Goal: Task Accomplishment & Management: Complete application form

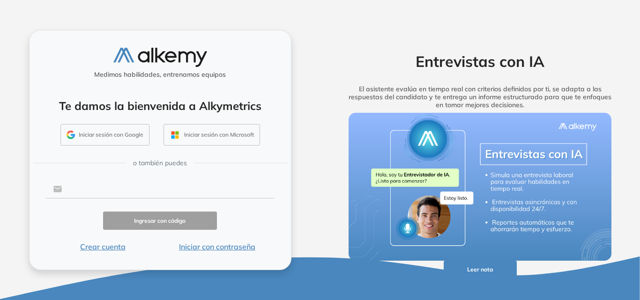
click at [149, 190] on input "text" at bounding box center [168, 189] width 212 height 18
type input "**********"
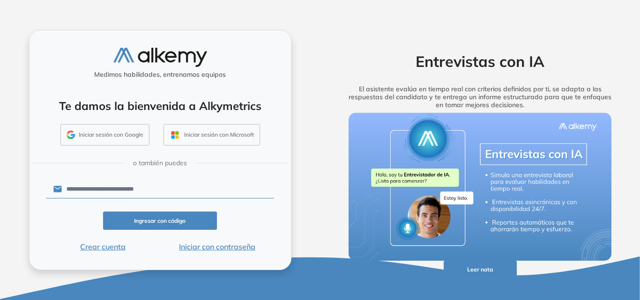
click at [156, 220] on button "Ingresar con código" at bounding box center [160, 221] width 114 height 18
click at [100, 246] on button "Crear cuenta" at bounding box center [103, 246] width 114 height 11
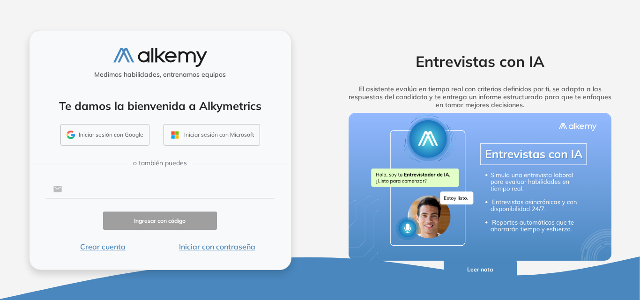
click at [102, 188] on input "text" at bounding box center [168, 189] width 212 height 18
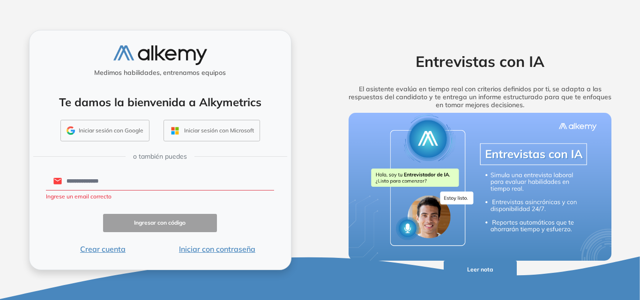
type input "**********"
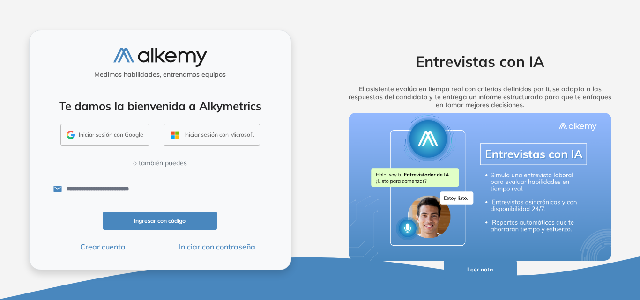
click at [128, 219] on button "Ingresar con código" at bounding box center [160, 221] width 114 height 18
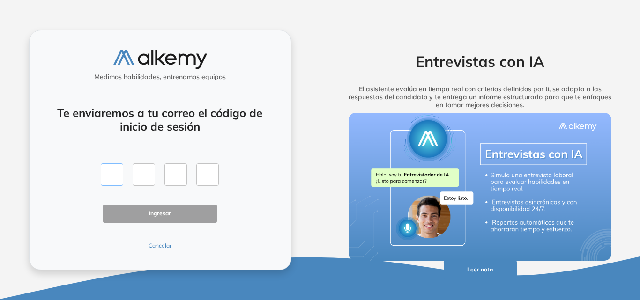
click at [106, 175] on input "text" at bounding box center [112, 175] width 22 height 22
type input "*"
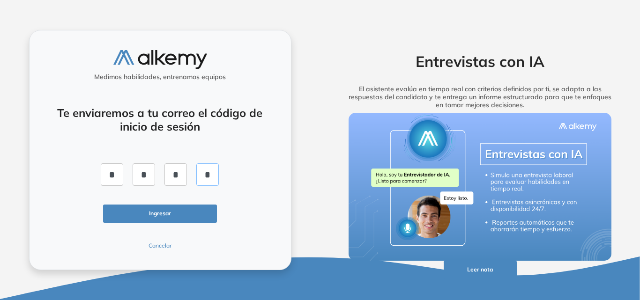
type input "*"
click at [195, 215] on button "Ingresar" at bounding box center [160, 214] width 114 height 18
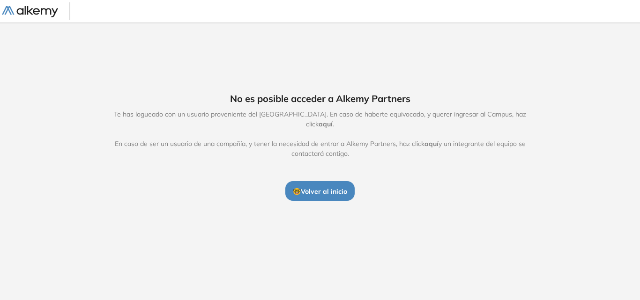
click at [430, 140] on span "aquí" at bounding box center [432, 144] width 14 height 8
click at [157, 227] on div "No es posible acceder a Alkemy Partners Te has logueado con un usuario provenie…" at bounding box center [320, 146] width 640 height 248
